Goal: Find contact information: Find contact information

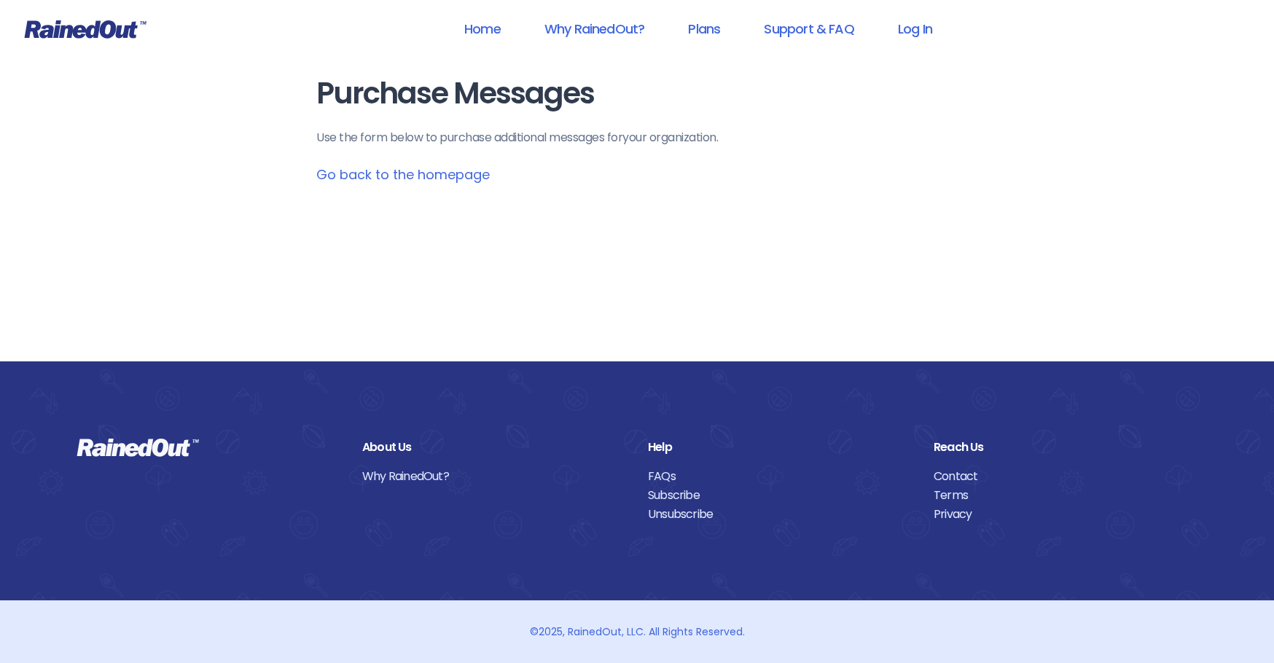
click at [959, 477] on link "Contact" at bounding box center [1065, 476] width 264 height 19
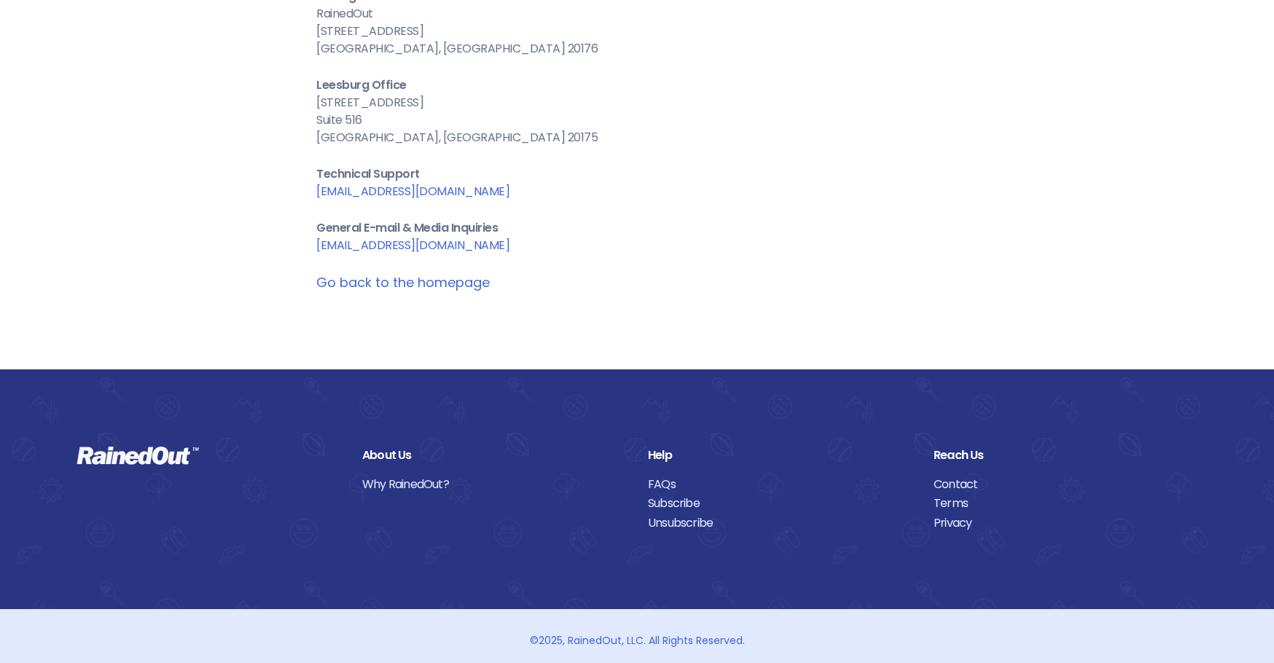
scroll to position [146, 0]
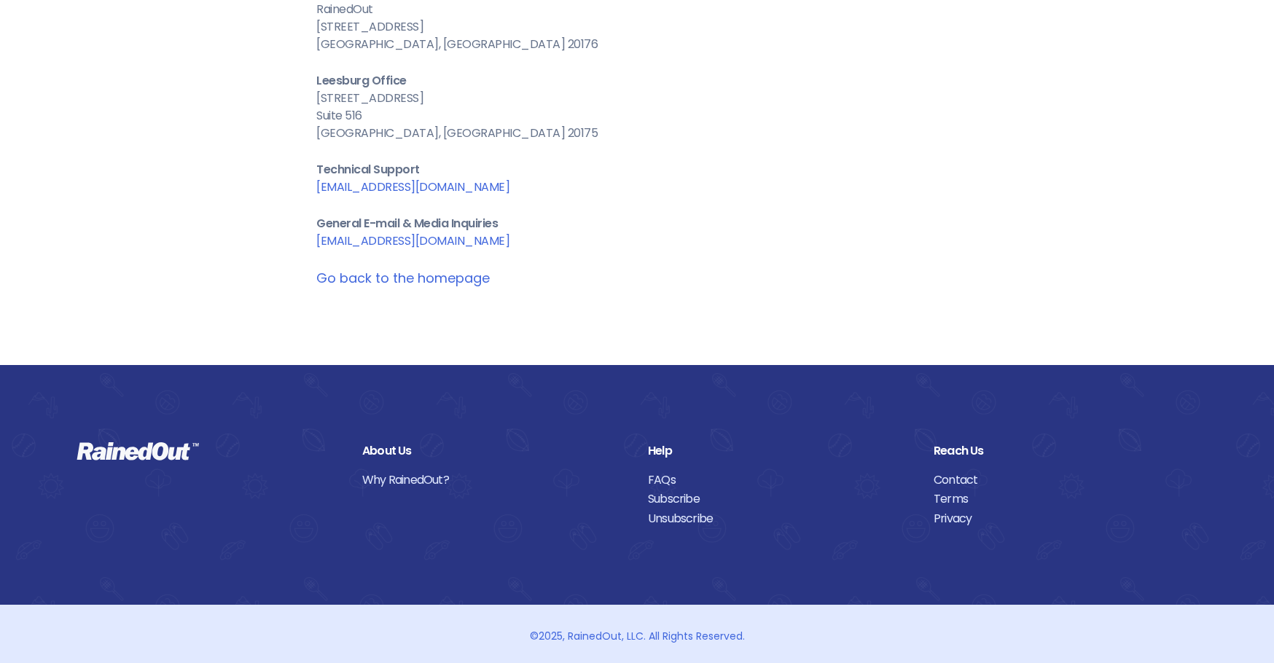
click at [969, 480] on link "Contact" at bounding box center [1065, 480] width 264 height 19
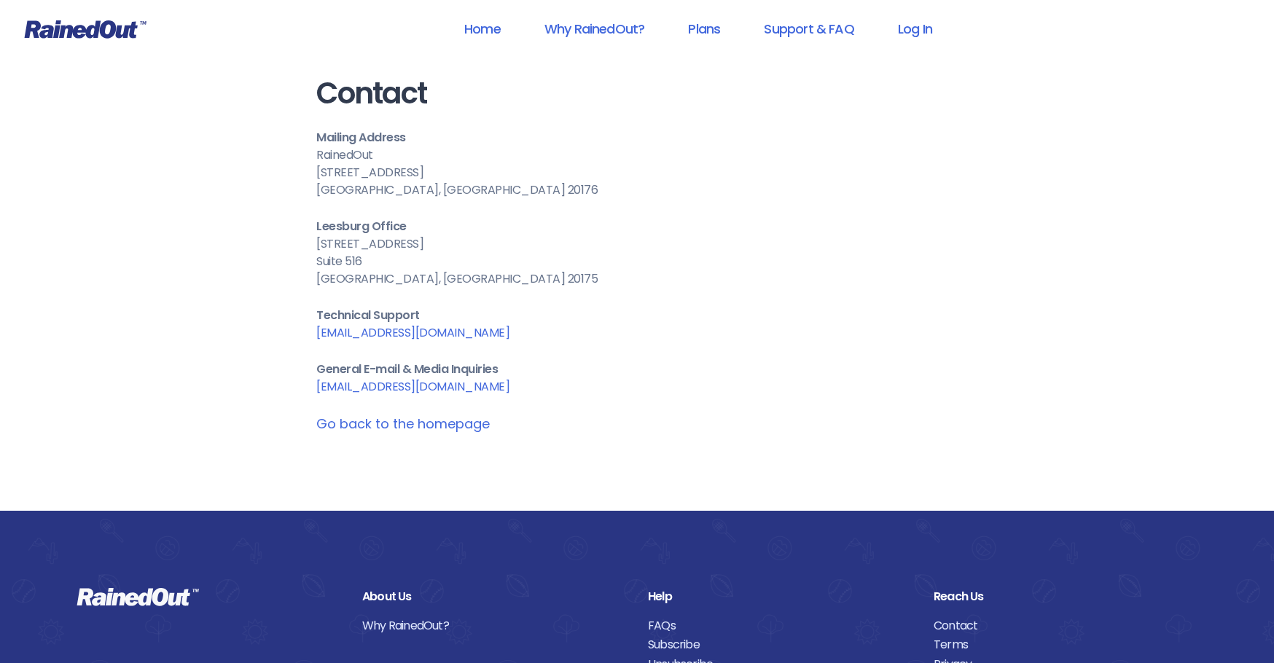
click at [422, 332] on link "[EMAIL_ADDRESS][DOMAIN_NAME]" at bounding box center [412, 332] width 193 height 17
click at [1263, 82] on div "Home Why RainedOut? Plans Support & FAQ Log In Contact Mailing Address RainedOu…" at bounding box center [637, 406] width 1274 height 813
click at [914, 27] on link "Log In" at bounding box center [915, 28] width 72 height 33
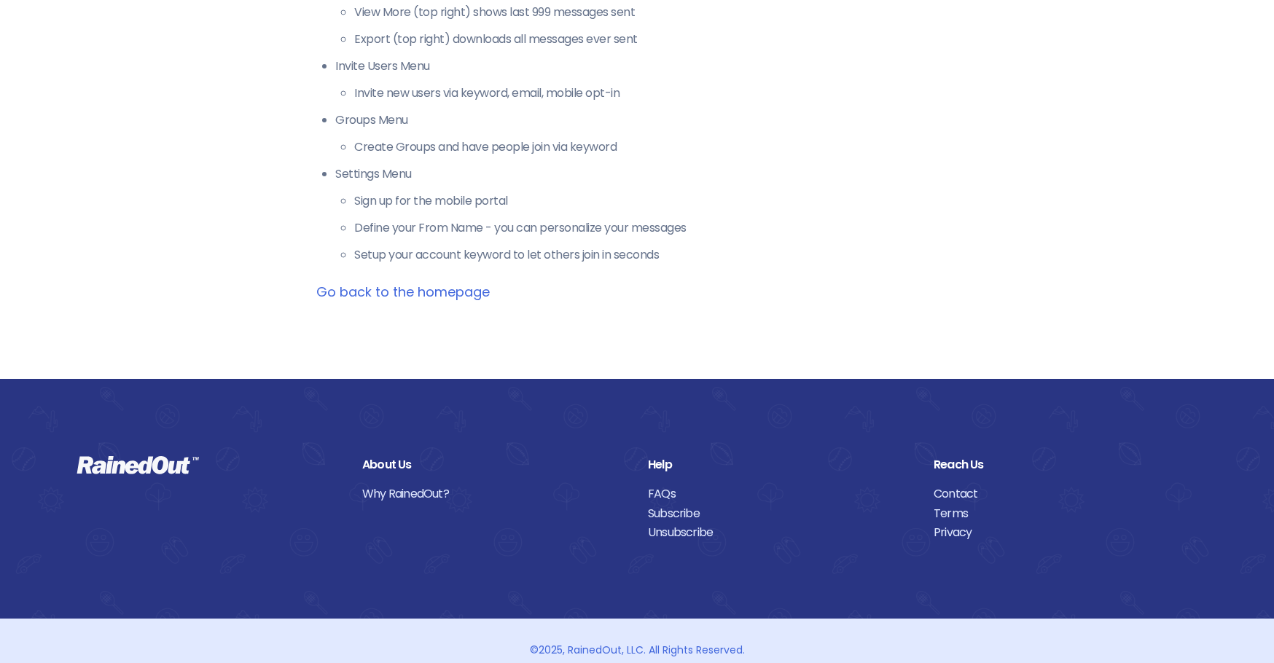
scroll to position [487, 0]
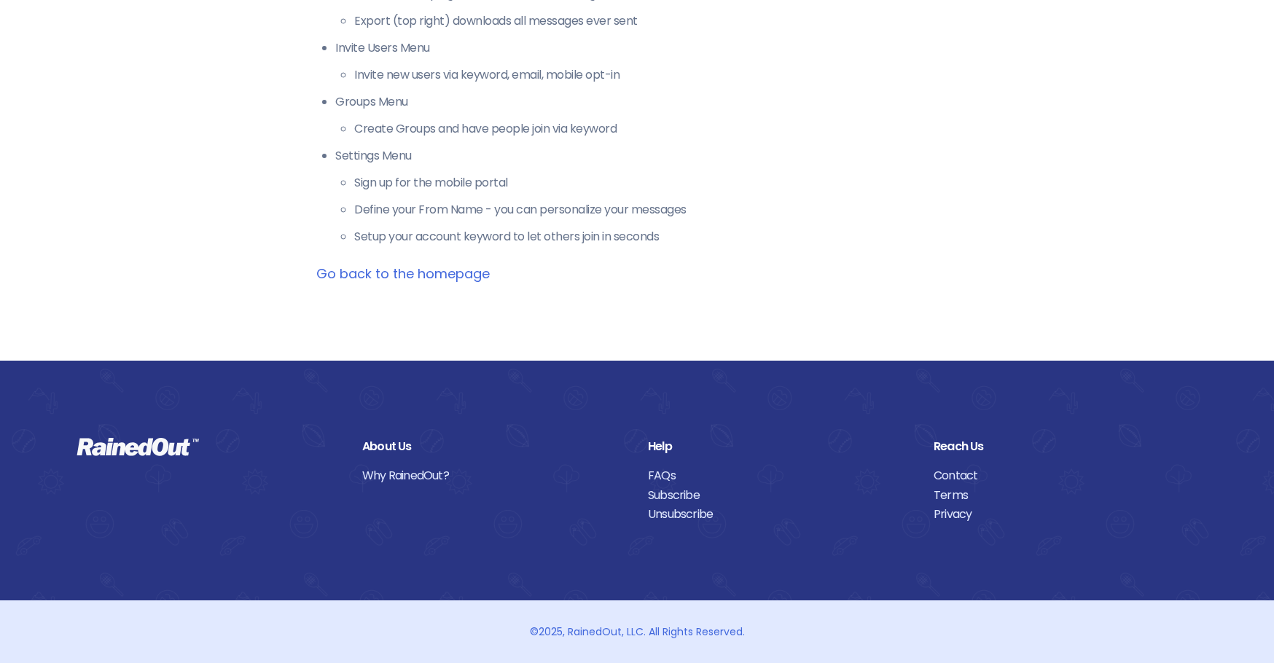
click at [473, 270] on link "Go back to the homepage" at bounding box center [402, 274] width 173 height 18
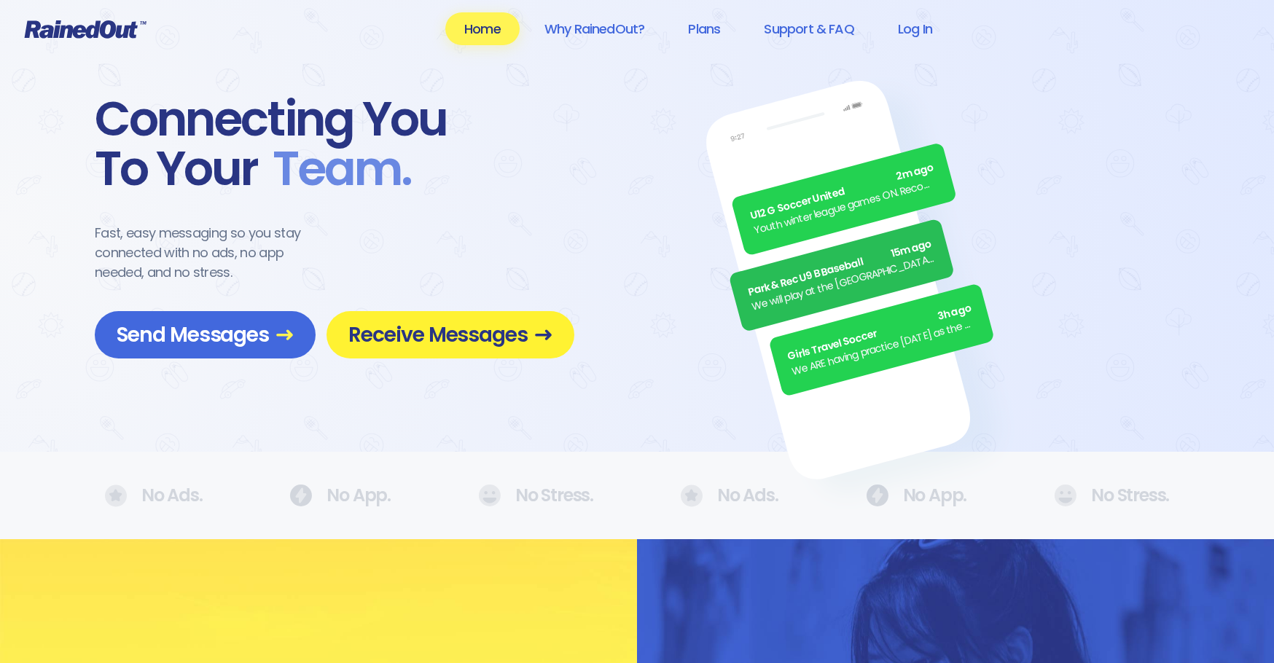
click at [514, 331] on span "Receive Messages" at bounding box center [450, 335] width 204 height 26
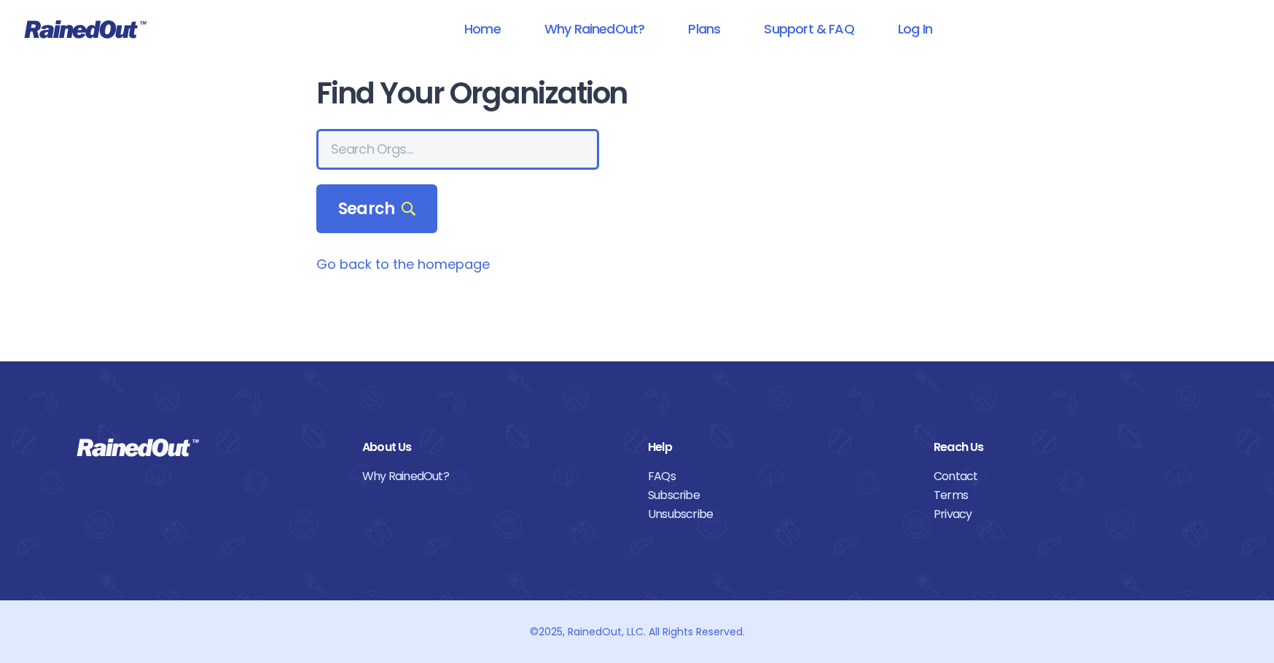
click at [455, 156] on input "text" at bounding box center [457, 149] width 283 height 41
click at [451, 261] on link "Go back to the homepage" at bounding box center [402, 264] width 173 height 18
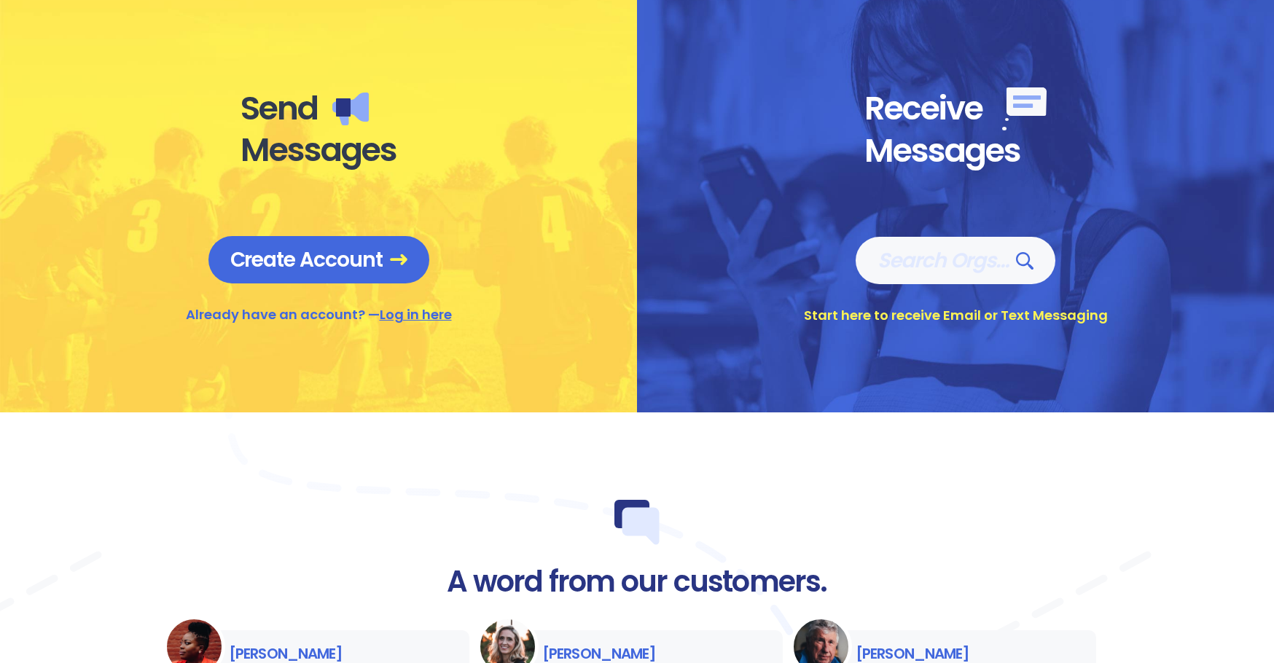
scroll to position [510, 0]
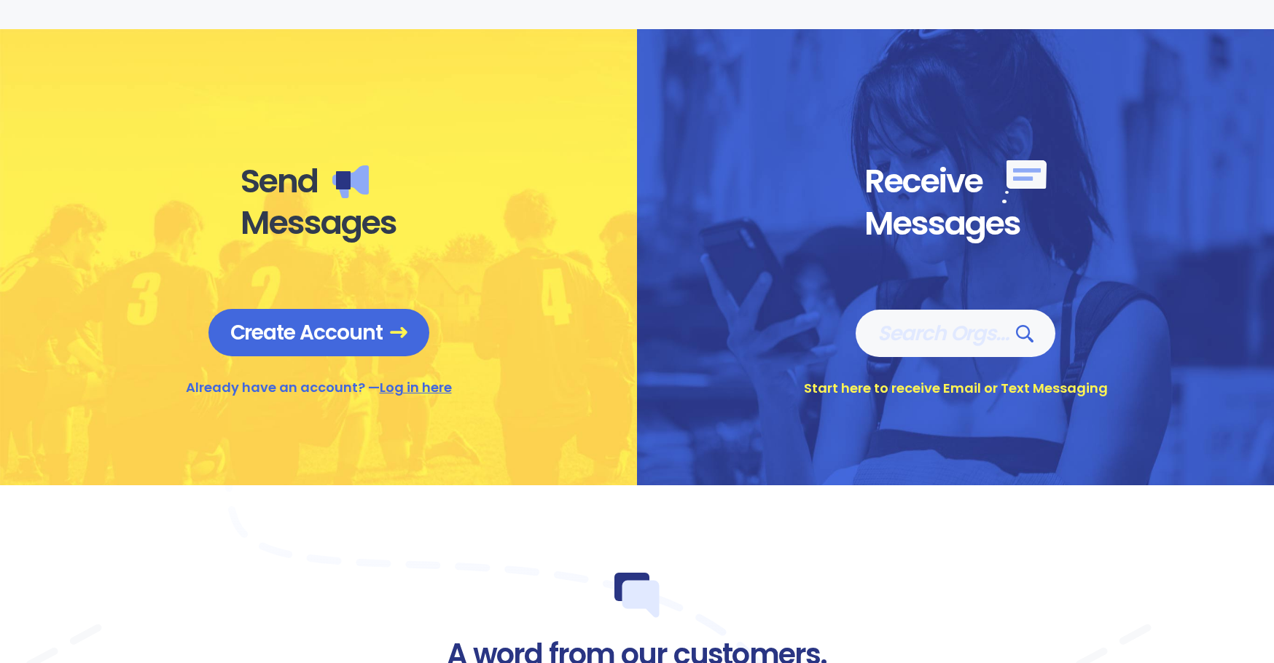
click at [434, 391] on link "Log in here" at bounding box center [416, 387] width 72 height 18
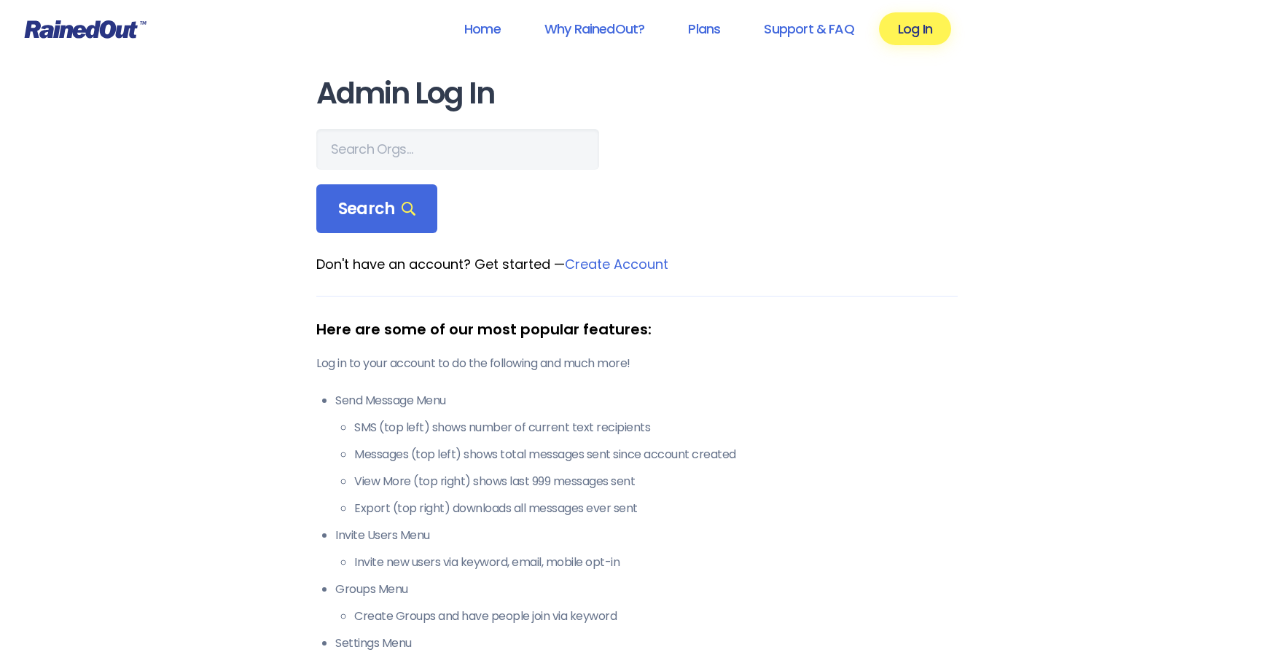
click at [426, 96] on h1 "Admin Log In" at bounding box center [636, 93] width 641 height 33
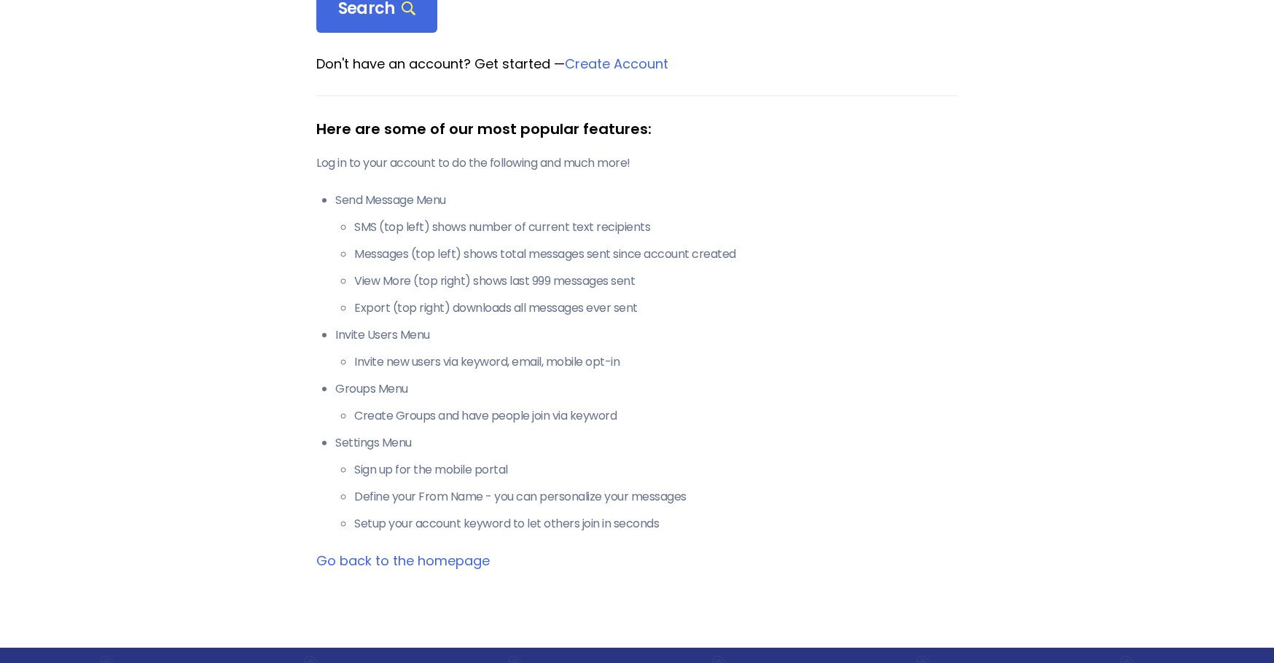
scroll to position [146, 0]
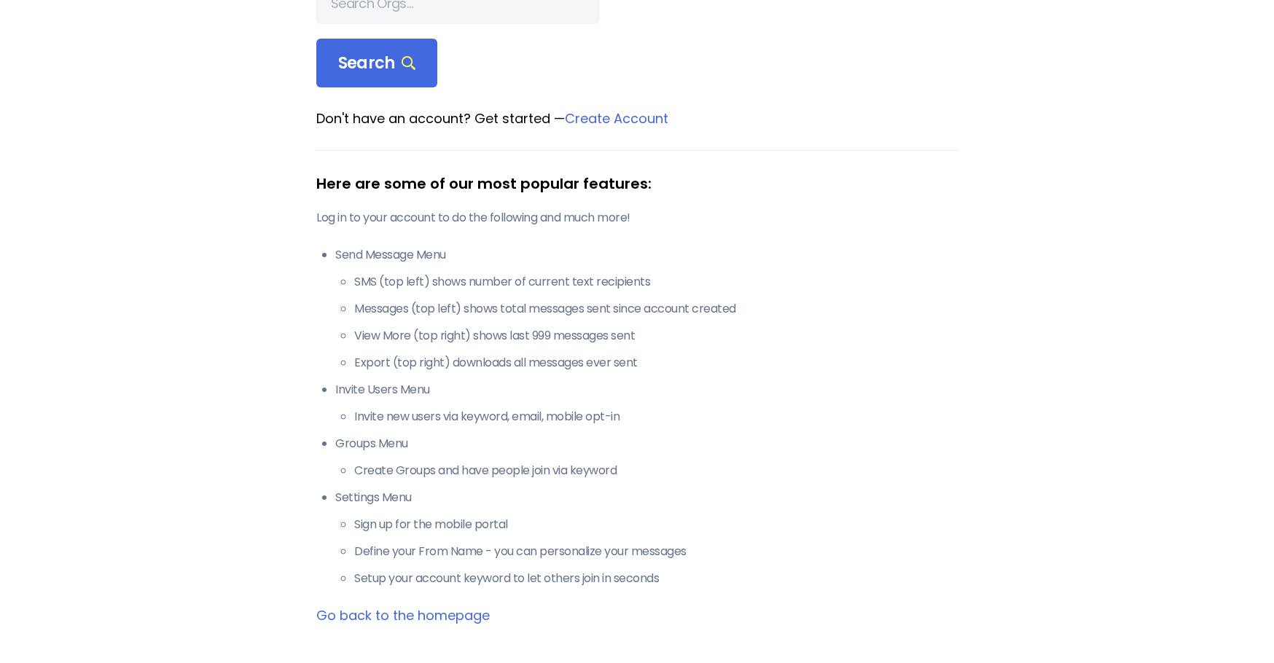
click at [410, 255] on li "Send Message Menu SMS (top left) shows number of current text recipients Messag…" at bounding box center [646, 308] width 622 height 125
click at [735, 169] on div "Here are some of our most popular features: Log in to your account to do the fo…" at bounding box center [636, 368] width 641 height 437
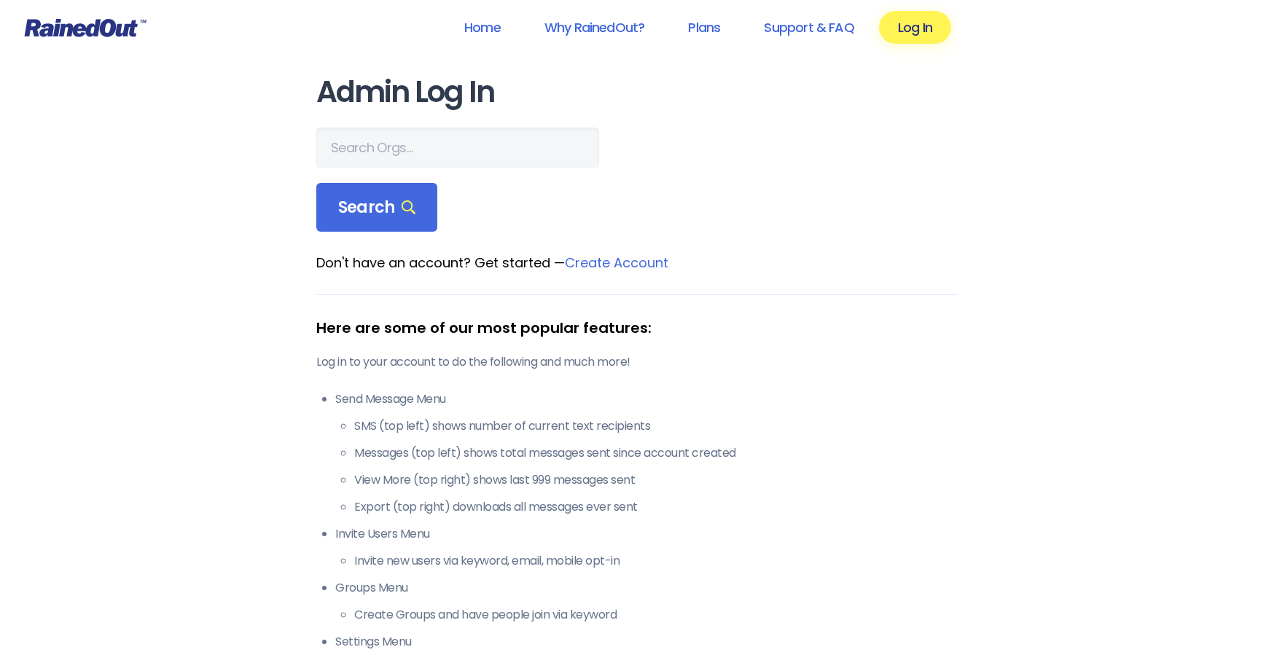
scroll to position [0, 0]
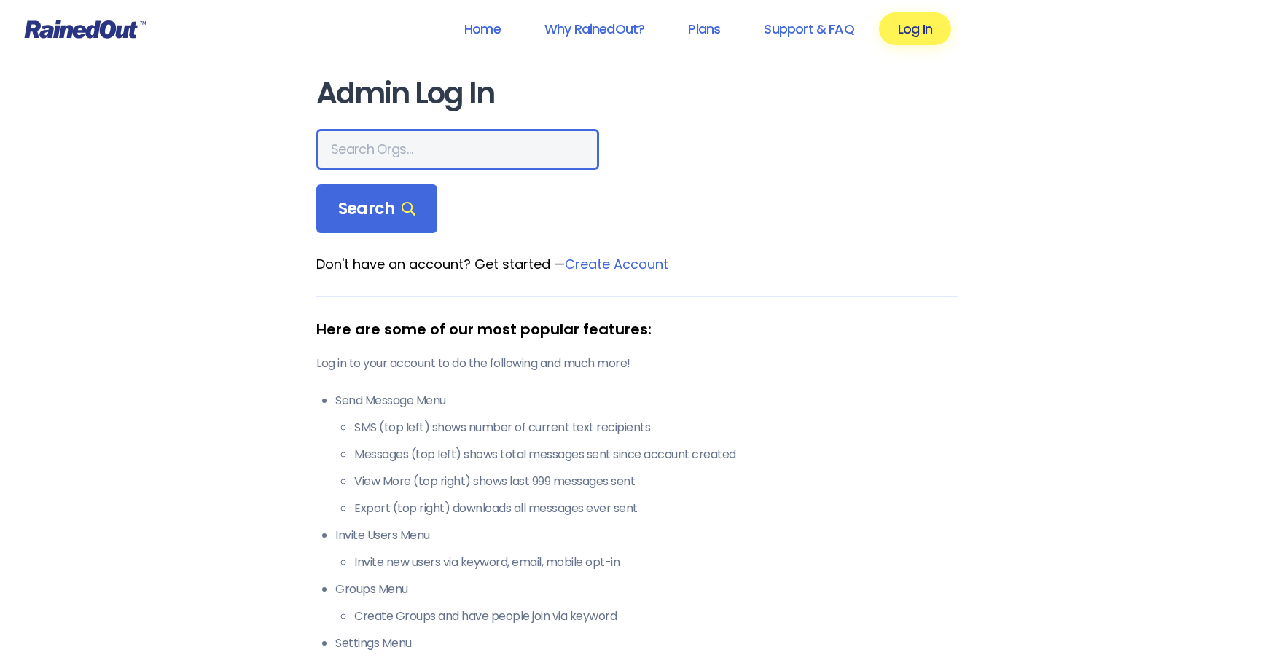
click at [459, 141] on input "text" at bounding box center [457, 149] width 283 height 41
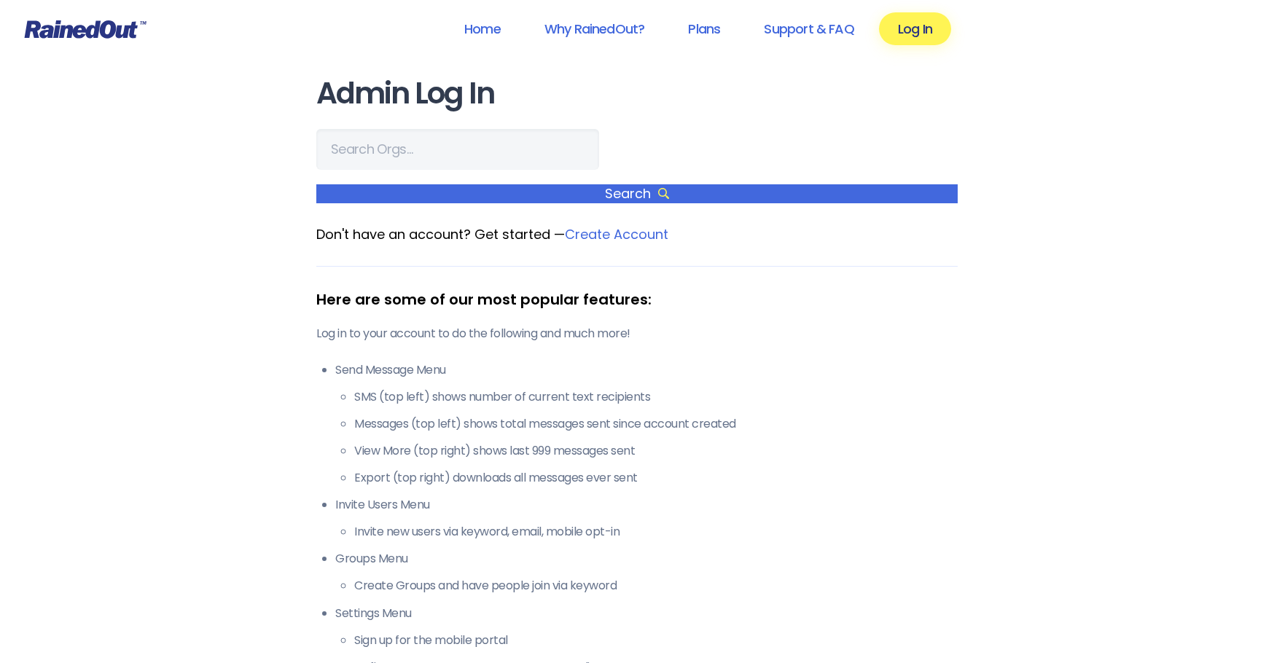
scroll to position [510, 0]
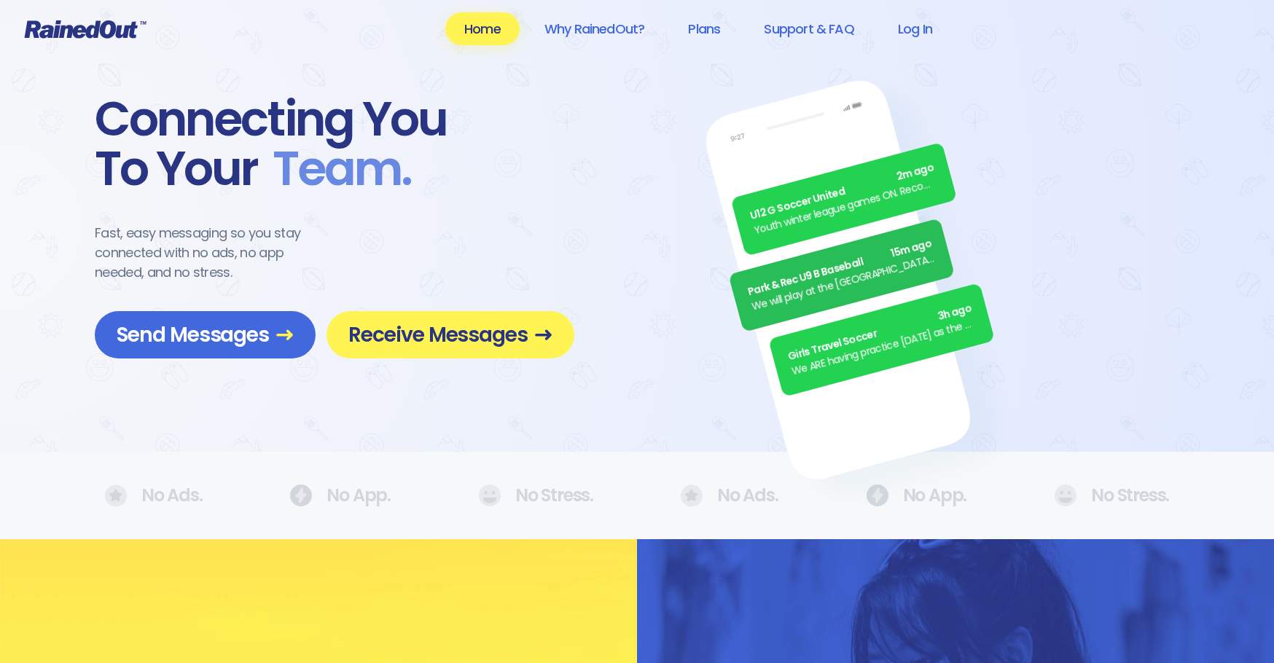
scroll to position [487, 0]
